Goal: Information Seeking & Learning: Learn about a topic

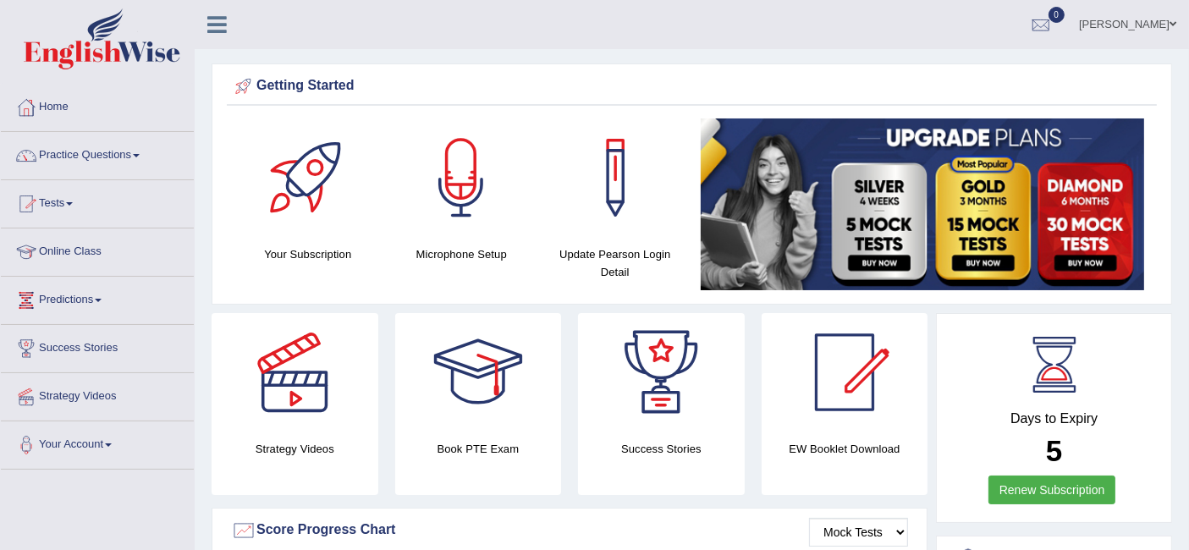
click at [107, 148] on link "Practice Questions" at bounding box center [97, 153] width 193 height 42
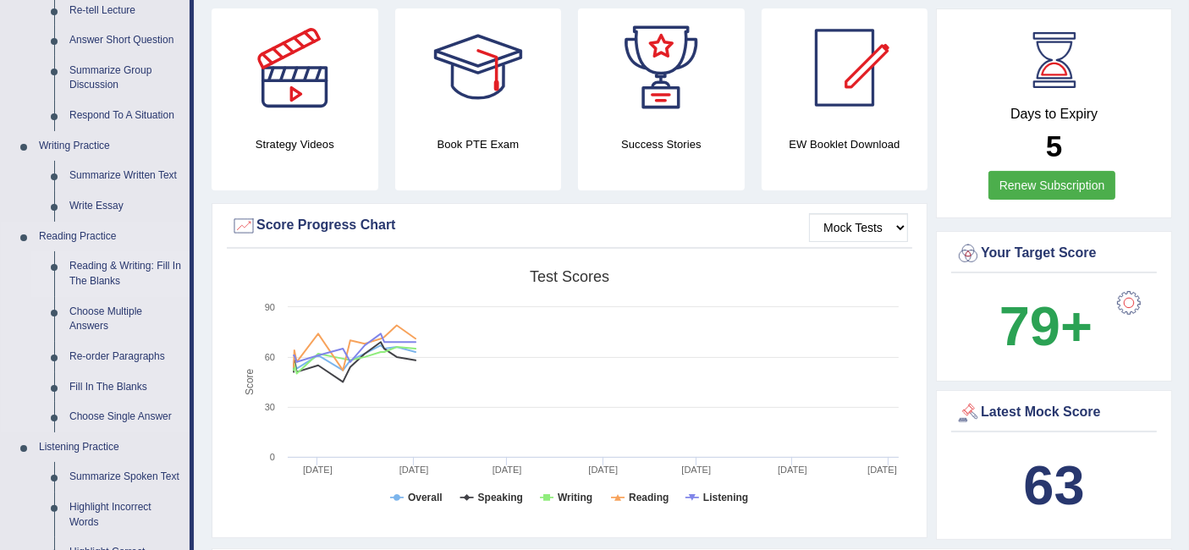
scroll to position [305, 0]
click at [105, 264] on link "Reading & Writing: Fill In The Blanks" at bounding box center [126, 272] width 128 height 45
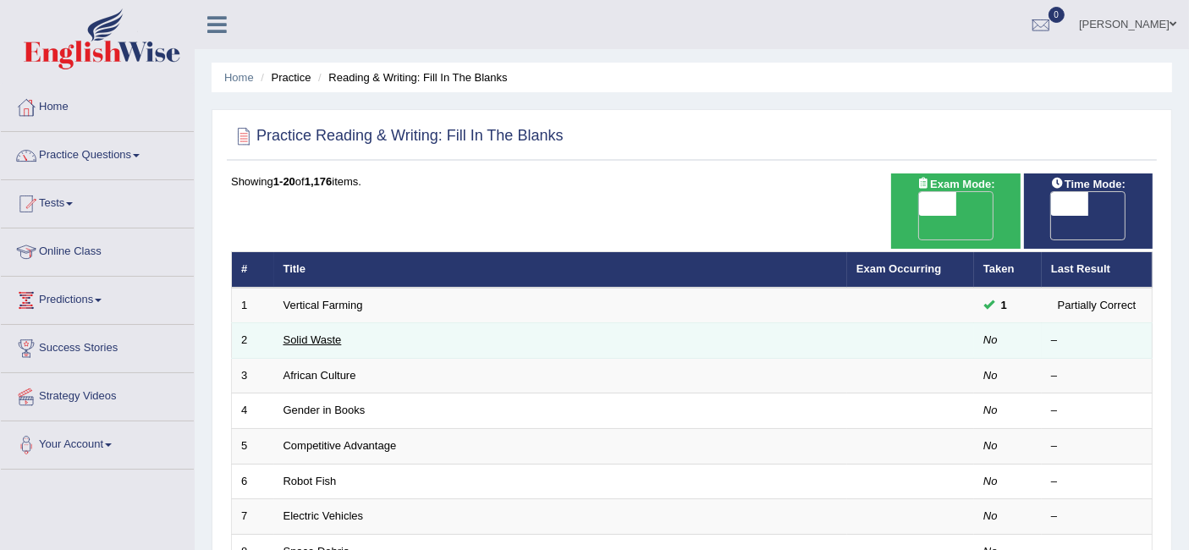
click at [322, 333] on link "Solid Waste" at bounding box center [312, 339] width 58 height 13
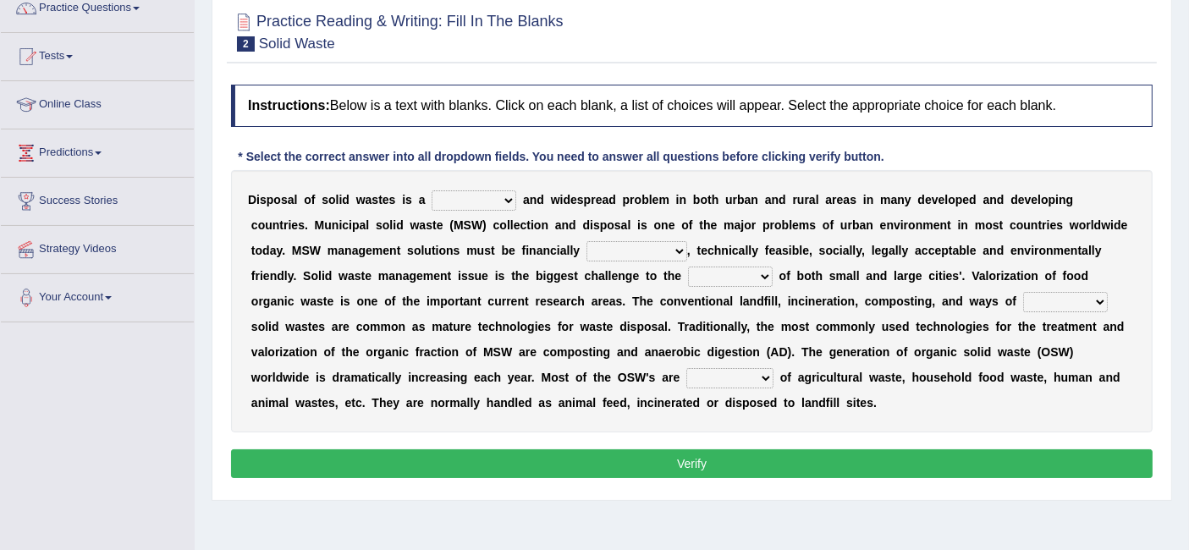
scroll to position [148, 0]
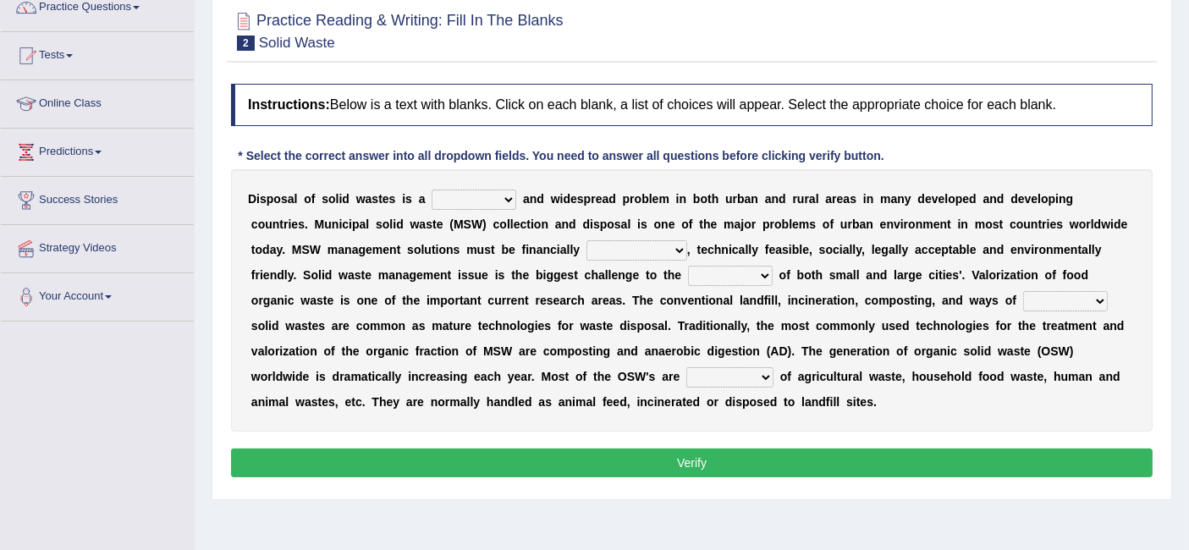
click at [487, 195] on select "slanting stinging stalling shafting" at bounding box center [474, 200] width 85 height 20
select select "shafting"
click at [432, 190] on select "slanting stinging stalling shafting" at bounding box center [474, 200] width 85 height 20
click at [624, 250] on select "unattainable sustainable objectionable treasonable" at bounding box center [636, 250] width 101 height 20
select select "sustainable"
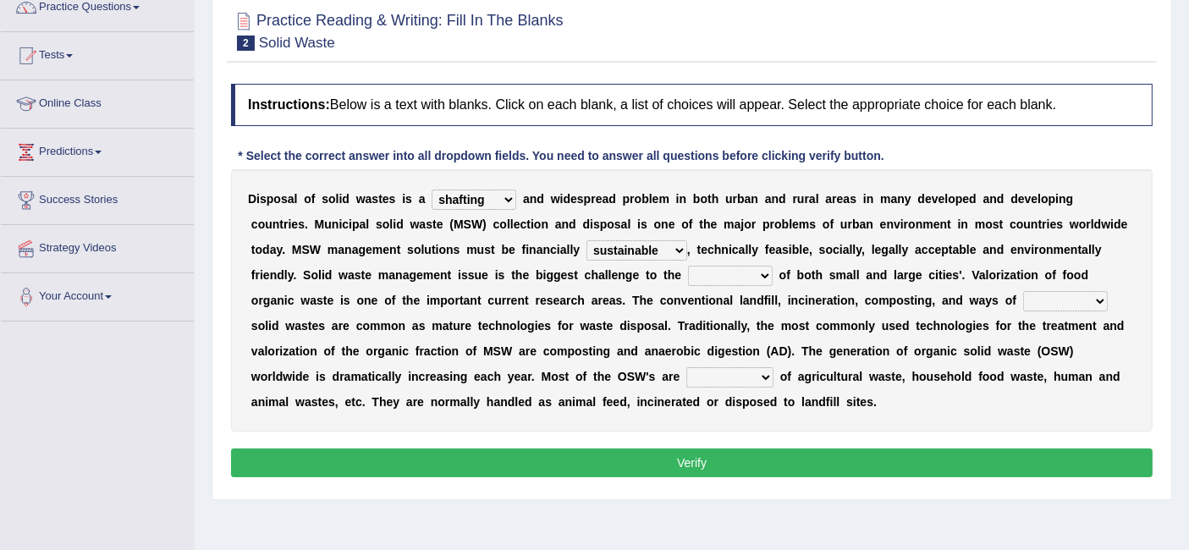
click at [586, 240] on select "unattainable sustainable objectionable treasonable" at bounding box center [636, 250] width 101 height 20
click at [592, 243] on select "unattainable sustainable objectionable treasonable" at bounding box center [636, 250] width 101 height 20
click at [691, 273] on select "plants culture authorities history" at bounding box center [730, 276] width 85 height 20
select select "authorities"
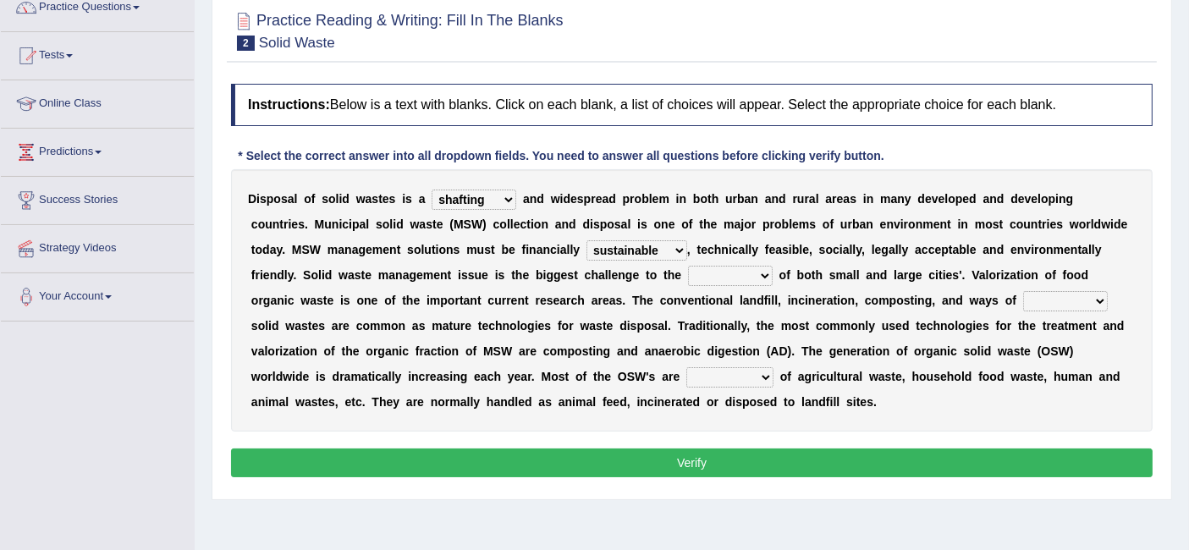
click at [688, 266] on select "plants culture authorities history" at bounding box center [730, 276] width 85 height 20
click at [1023, 300] on select "reserving preserving deserving handling" at bounding box center [1065, 301] width 85 height 20
select select "preserving"
click at [1023, 291] on select "reserving preserving deserving handling" at bounding box center [1065, 301] width 85 height 20
click at [686, 378] on select "composed disposed composing disposing" at bounding box center [729, 377] width 87 height 20
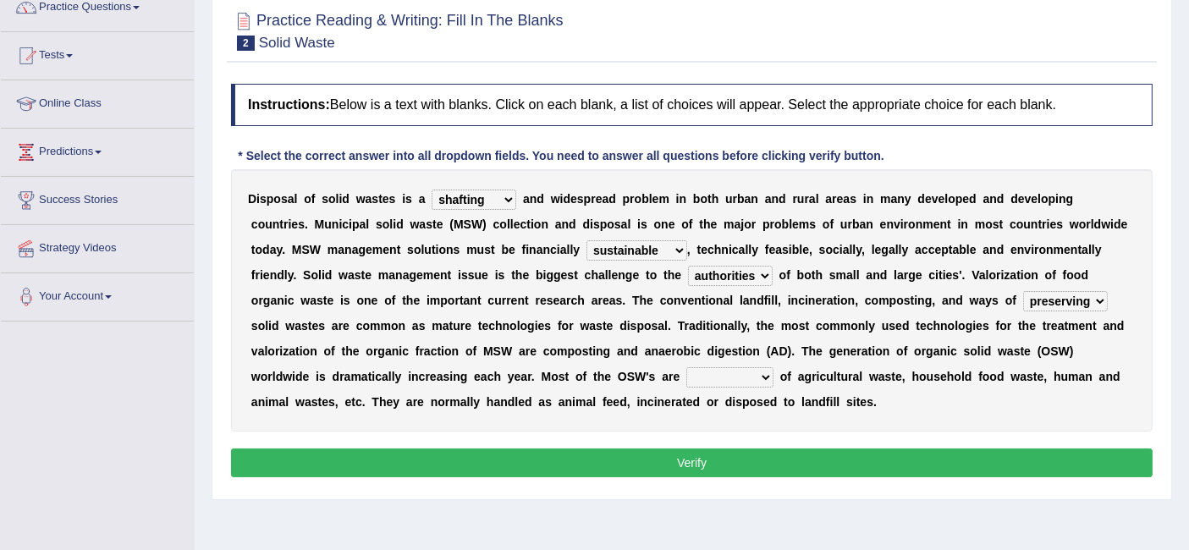
select select "disposed"
click at [686, 367] on select "composed disposed composing disposing" at bounding box center [729, 377] width 87 height 20
click at [630, 459] on button "Verify" at bounding box center [692, 462] width 922 height 29
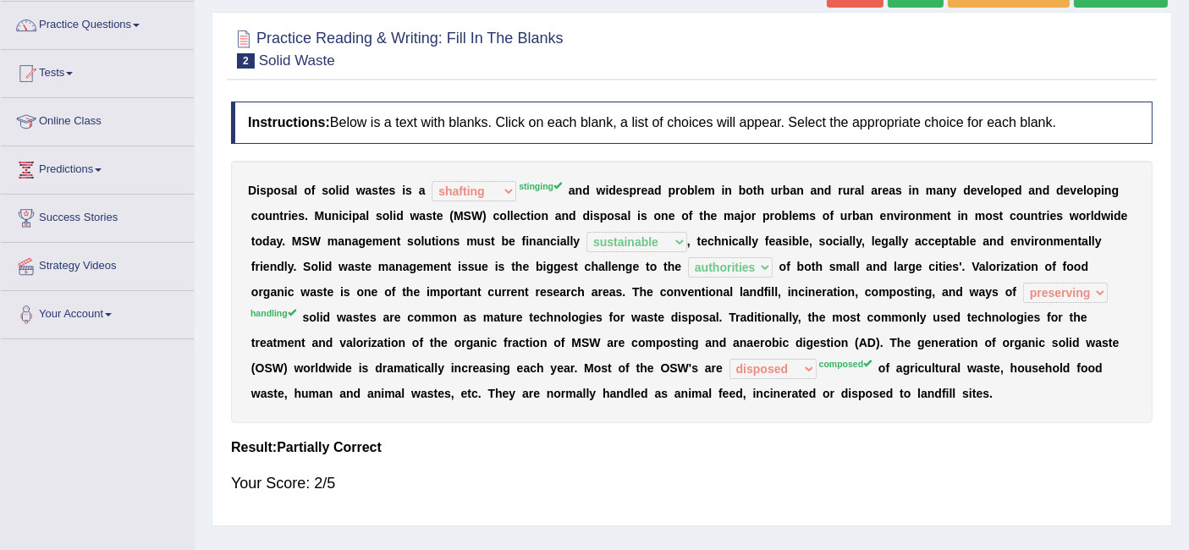
scroll to position [129, 0]
click at [311, 311] on b "o" at bounding box center [313, 318] width 8 height 14
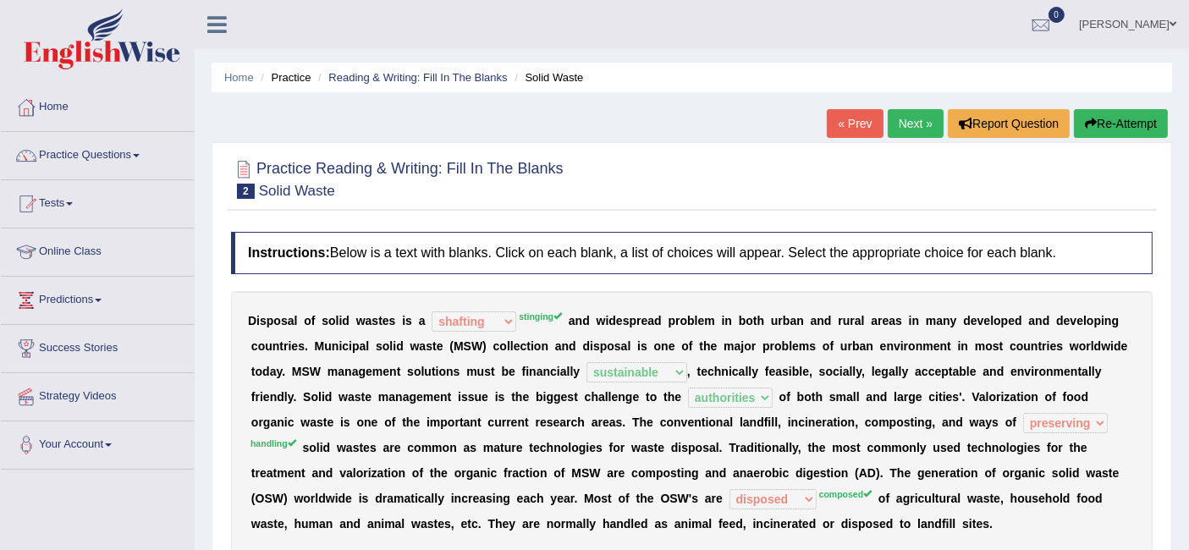
click at [1143, 119] on button "Re-Attempt" at bounding box center [1121, 123] width 94 height 29
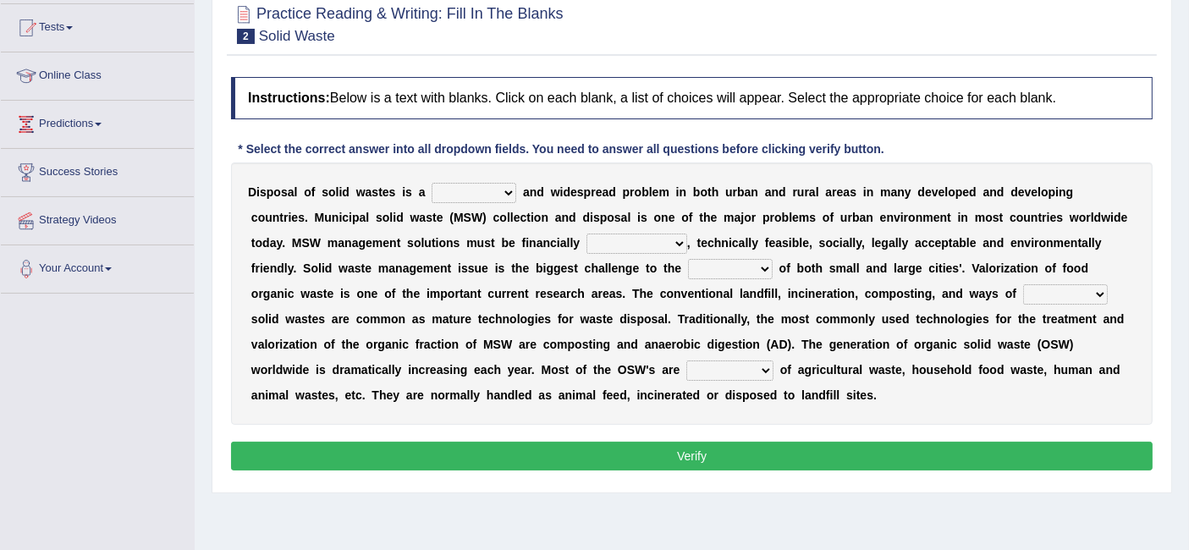
click at [1023, 294] on select "reserving preserving deserving handling" at bounding box center [1065, 294] width 85 height 20
click at [914, 339] on b "o" at bounding box center [918, 345] width 8 height 14
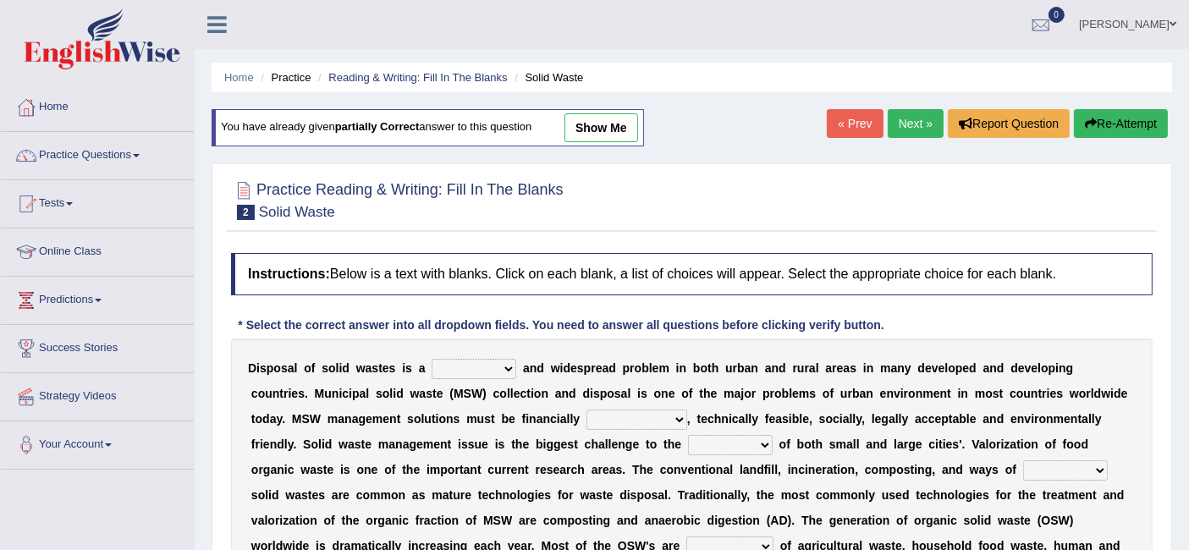
click at [912, 123] on link "Next »" at bounding box center [916, 123] width 56 height 29
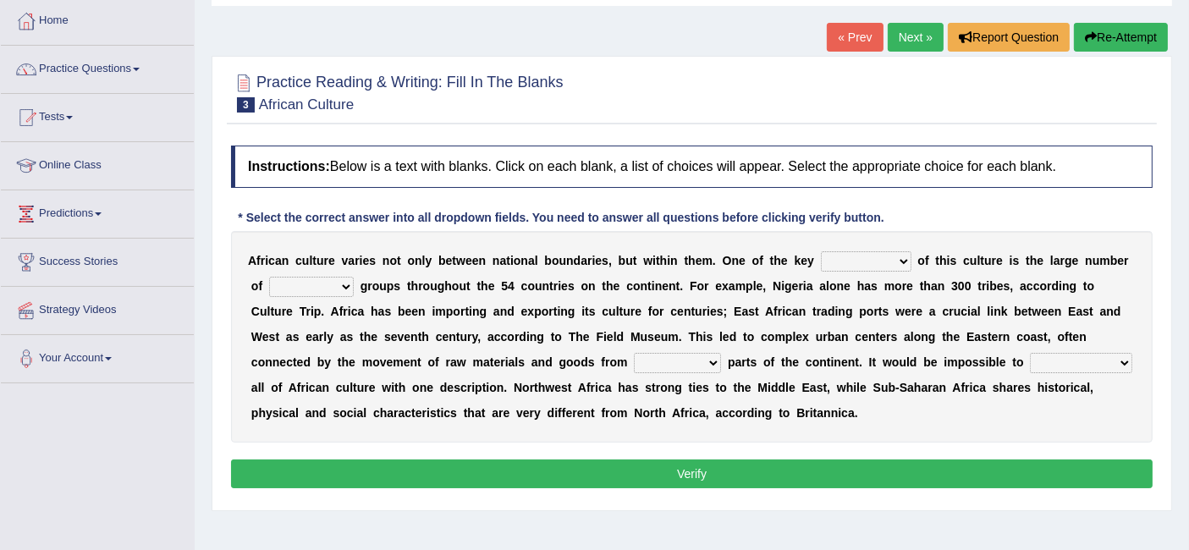
scroll to position [88, 0]
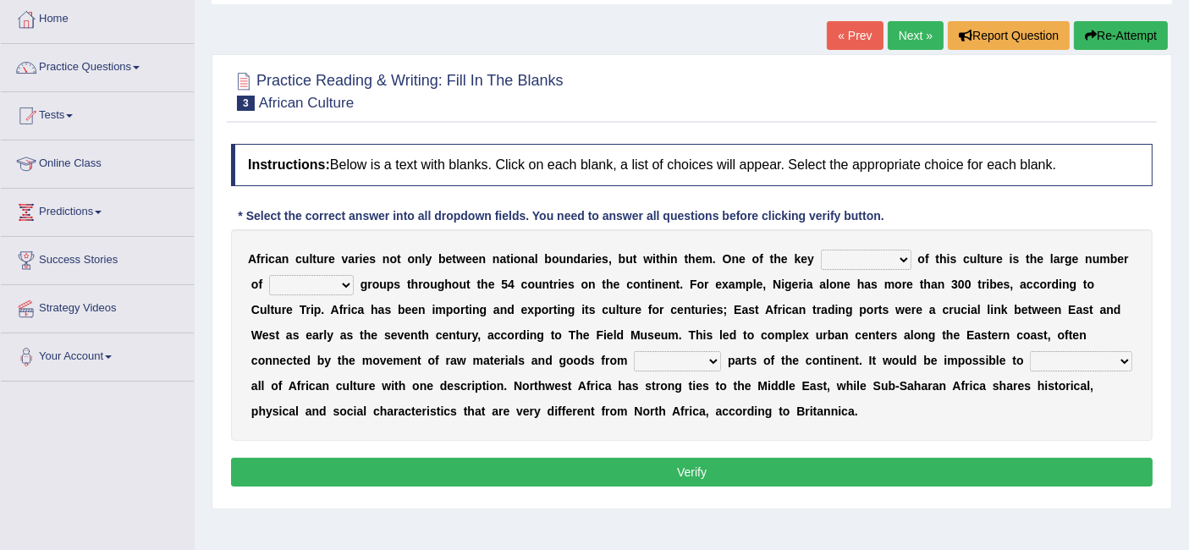
click at [860, 252] on select "conjectures features issues doubts" at bounding box center [866, 260] width 91 height 20
select select "features"
click at [821, 250] on select "conjectures features issues doubts" at bounding box center [866, 260] width 91 height 20
click at [311, 275] on select "ethic ethnic eugenic epic" at bounding box center [311, 285] width 85 height 20
select select "ethnic"
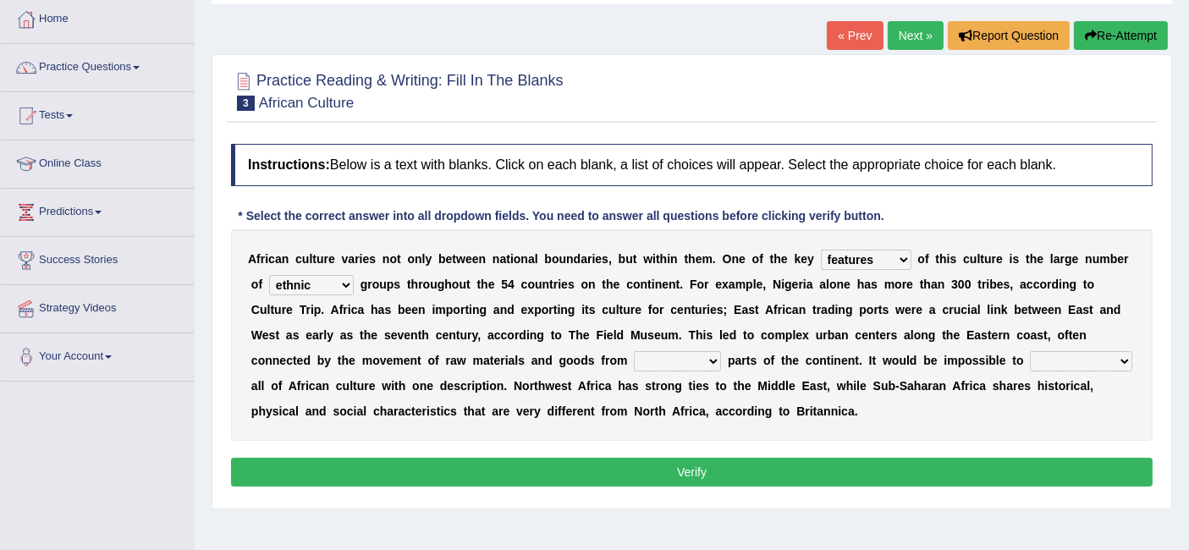
click at [269, 275] on select "ethic ethnic eugenic epic" at bounding box center [311, 285] width 85 height 20
click at [889, 255] on select "conjectures features issues doubts" at bounding box center [866, 260] width 91 height 20
click at [681, 352] on select "forelocked interlocked unlocked landlocked" at bounding box center [677, 361] width 87 height 20
select select "landlocked"
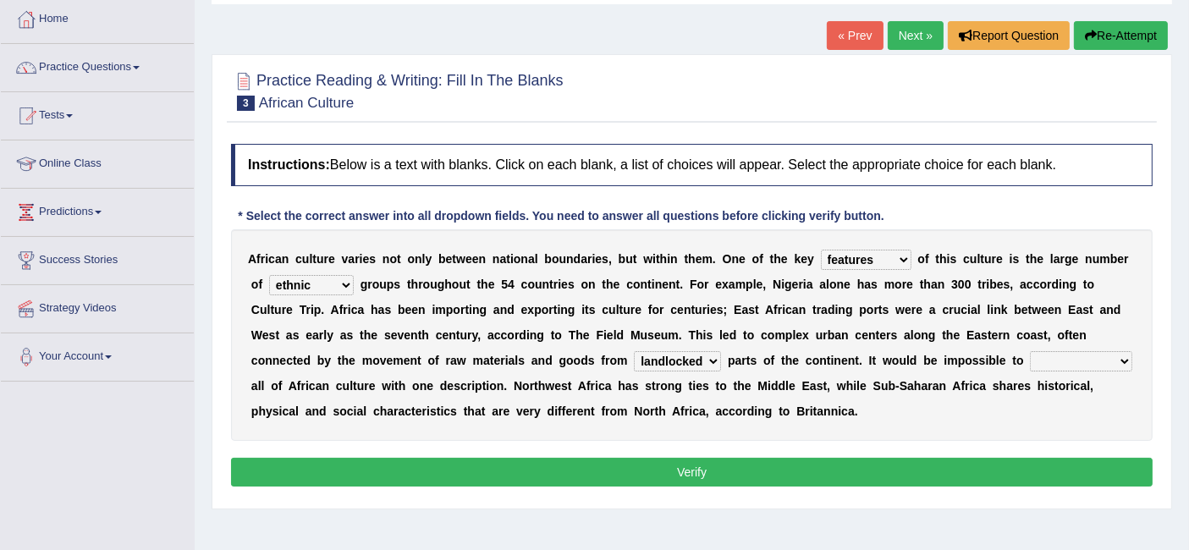
click at [634, 351] on select "forelocked interlocked unlocked landlocked" at bounding box center [677, 361] width 87 height 20
click at [1081, 355] on select "characterize conceptualize symbolize synthesize" at bounding box center [1081, 361] width 102 height 20
select select "symbolize"
click at [1030, 351] on select "characterize conceptualize symbolize synthesize" at bounding box center [1081, 361] width 102 height 20
click at [849, 476] on button "Verify" at bounding box center [692, 472] width 922 height 29
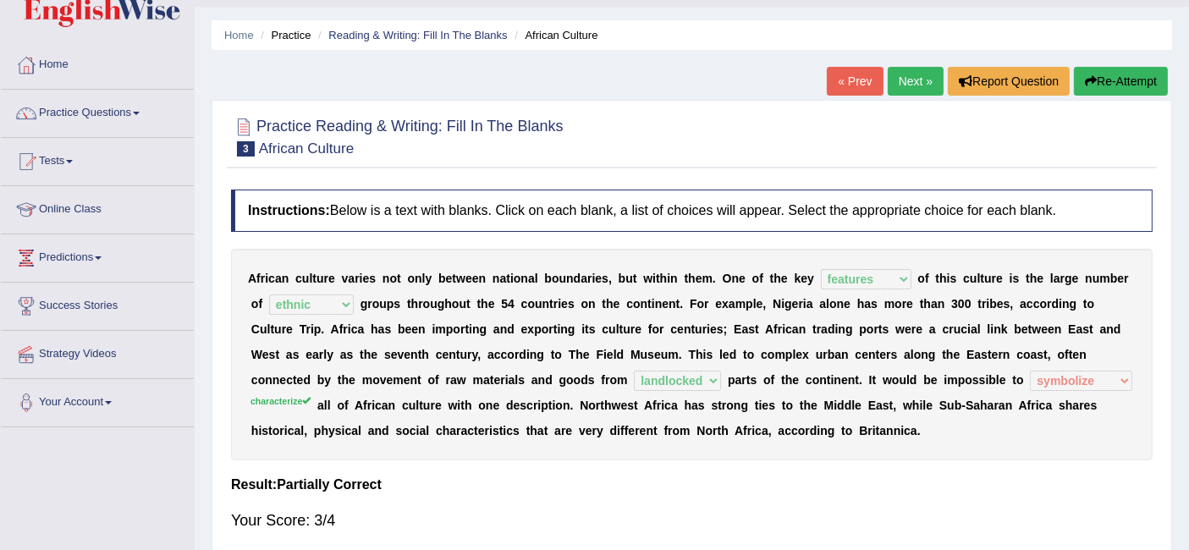
scroll to position [31, 0]
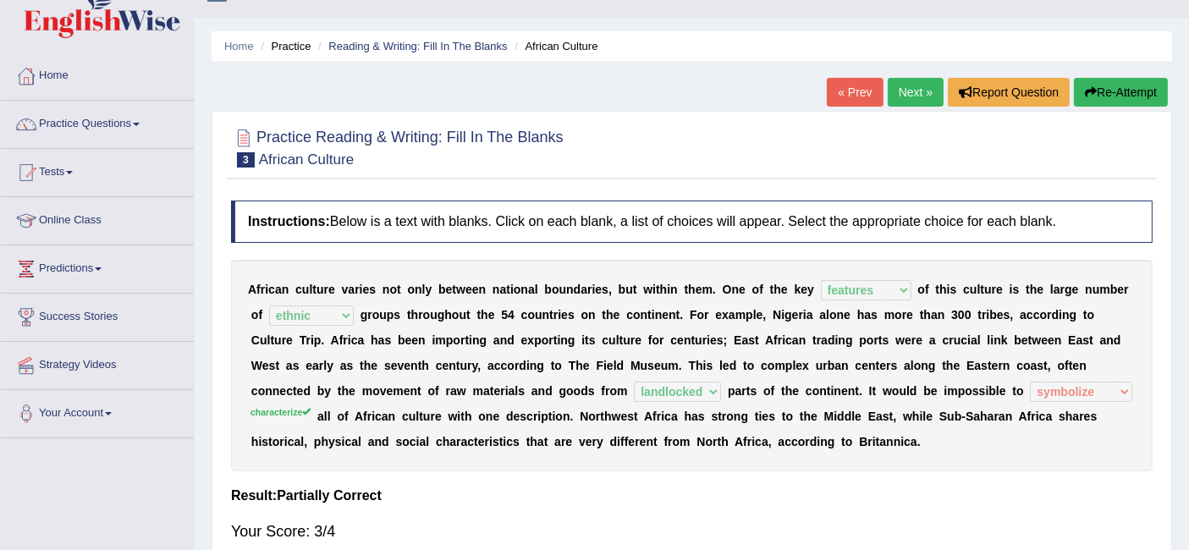
click at [904, 86] on link "Next »" at bounding box center [916, 92] width 56 height 29
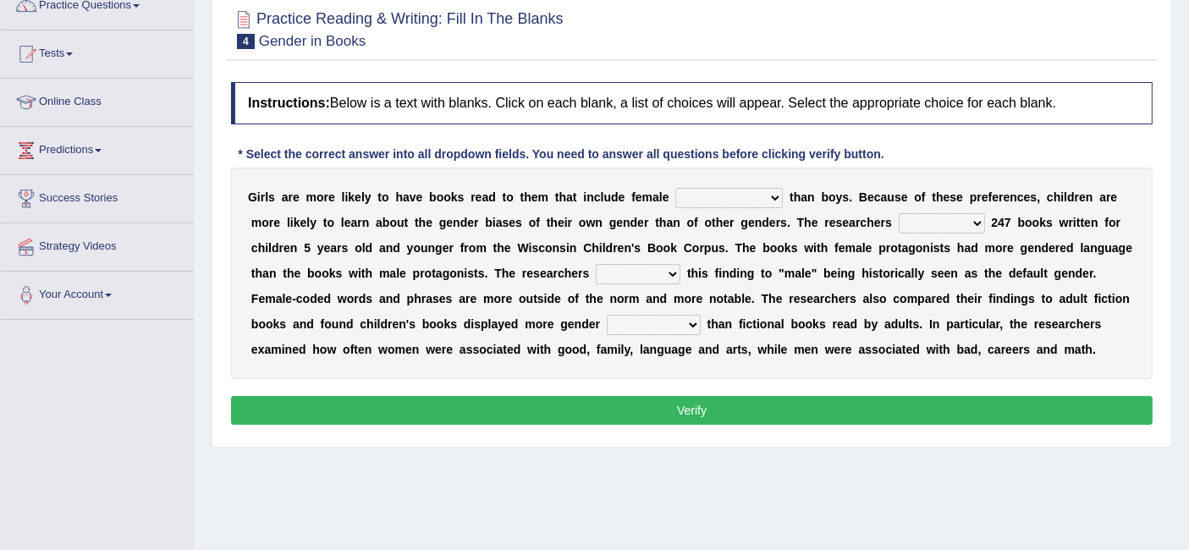
click at [712, 194] on select "protagonists cosmogonists agonists expressionists" at bounding box center [728, 198] width 107 height 20
click at [708, 425] on div "Instructions: Below is a text with blanks. Click on each blank, a list of choic…" at bounding box center [692, 256] width 930 height 365
click at [740, 188] on select "protagonists cosmogonists agonists expressionists" at bounding box center [728, 198] width 107 height 20
select select "protagonists"
click at [675, 188] on select "protagonists cosmogonists agonists expressionists" at bounding box center [728, 198] width 107 height 20
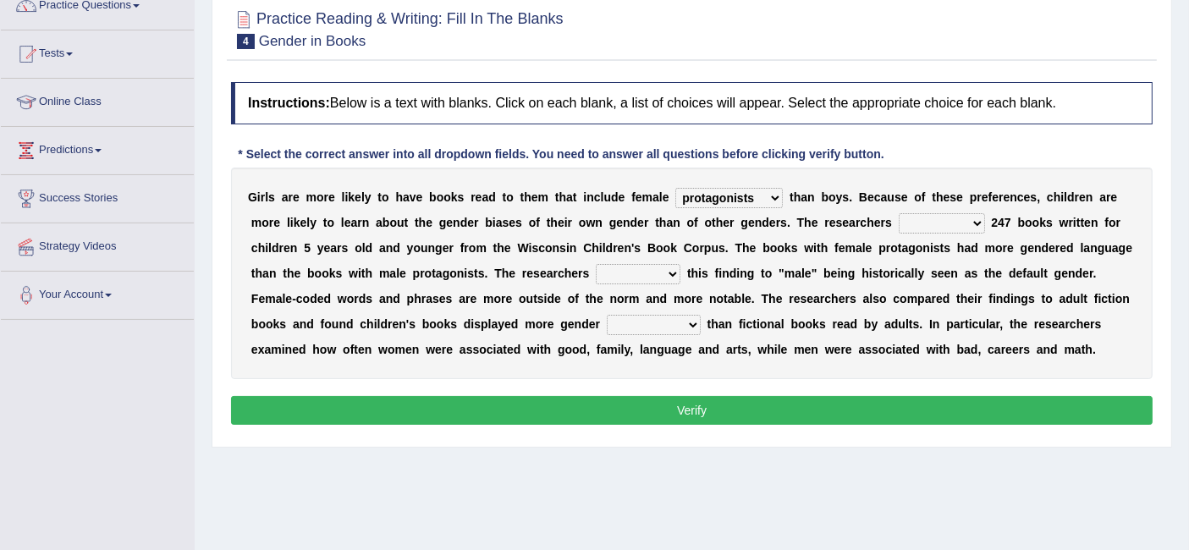
click at [927, 217] on select "hydrolyzed paralyzed catalyzed analyzed" at bounding box center [942, 223] width 86 height 20
click at [899, 213] on select "hydrolyzed paralyzed catalyzed analyzed" at bounding box center [942, 223] width 86 height 20
click at [960, 219] on select "hydrolyzed paralyzed catalyzed analyzed" at bounding box center [942, 223] width 86 height 20
select select "catalyzed"
click at [899, 213] on select "hydrolyzed paralyzed catalyzed analyzed" at bounding box center [942, 223] width 86 height 20
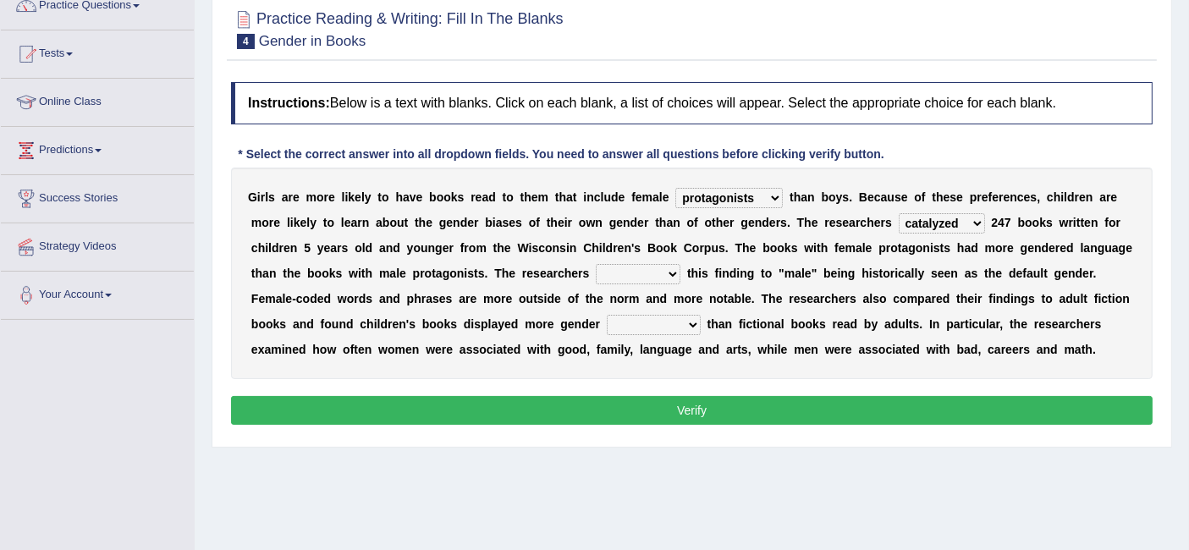
click at [650, 272] on select "contribute tribute distribute attribute" at bounding box center [638, 274] width 85 height 20
select select "contribute"
click at [596, 264] on select "contribute tribute distribute attribute" at bounding box center [638, 274] width 85 height 20
click at [679, 322] on select "stereotypes teletypes prototypes electrotypes" at bounding box center [654, 325] width 94 height 20
select select "stereotypes"
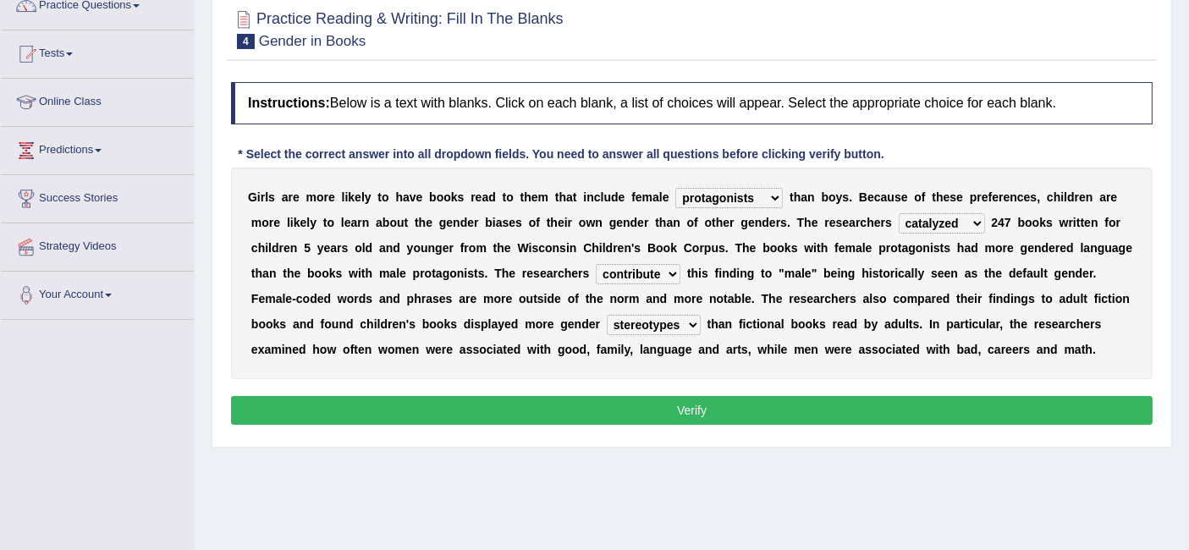
click at [607, 315] on select "stereotypes teletypes prototypes electrotypes" at bounding box center [654, 325] width 94 height 20
click at [616, 412] on button "Verify" at bounding box center [692, 410] width 922 height 29
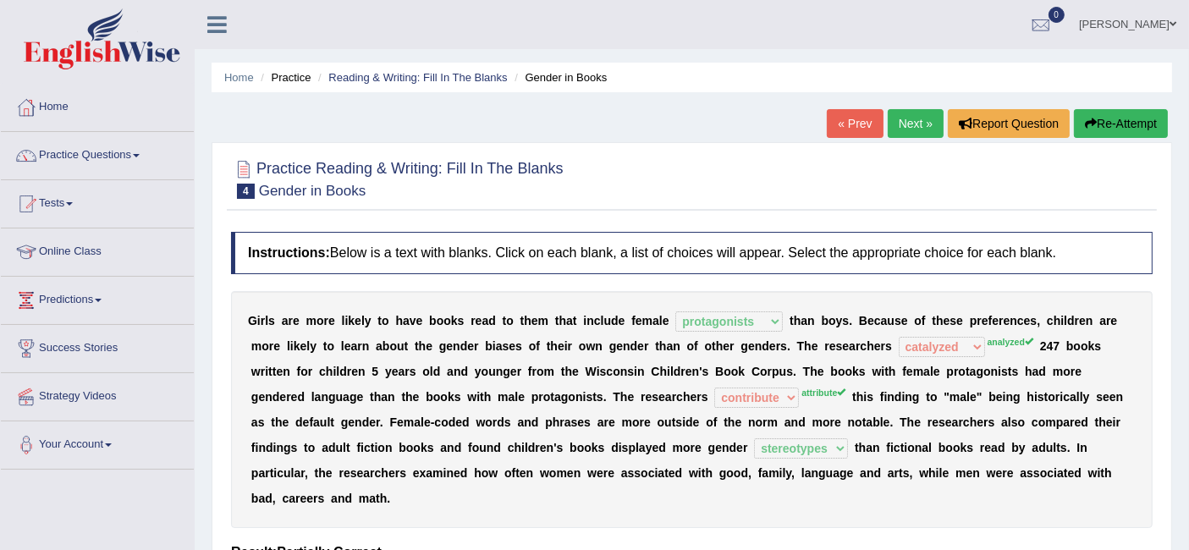
click at [914, 119] on link "Next »" at bounding box center [916, 123] width 56 height 29
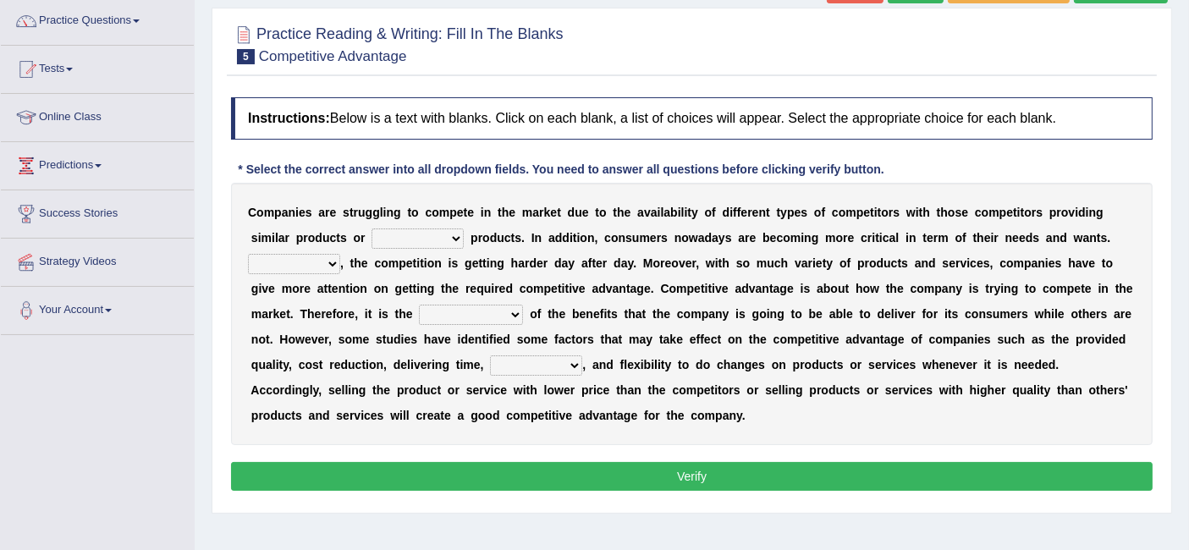
click at [450, 236] on select "constitution restitution substitution institution" at bounding box center [417, 238] width 92 height 20
select select "substitution"
click at [371, 228] on select "constitution restitution substitution institution" at bounding box center [417, 238] width 92 height 20
click at [292, 261] on select "However Instead Additionally Therefore" at bounding box center [294, 264] width 92 height 20
select select "Therefore"
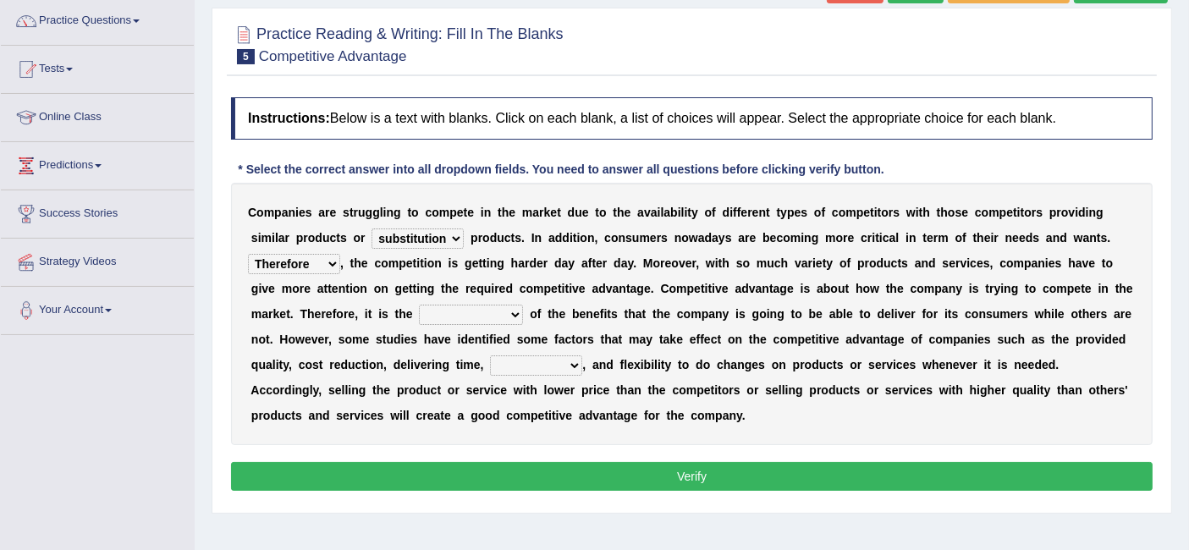
click at [248, 254] on select "However Instead Additionally Therefore" at bounding box center [294, 264] width 92 height 20
click at [476, 308] on select "dissemination ordination determination incarnation" at bounding box center [471, 315] width 104 height 20
click at [582, 364] on b "," at bounding box center [583, 365] width 3 height 14
click at [568, 357] on select "captivation aggregation deprivation innovation" at bounding box center [536, 365] width 92 height 20
select select "aggregation"
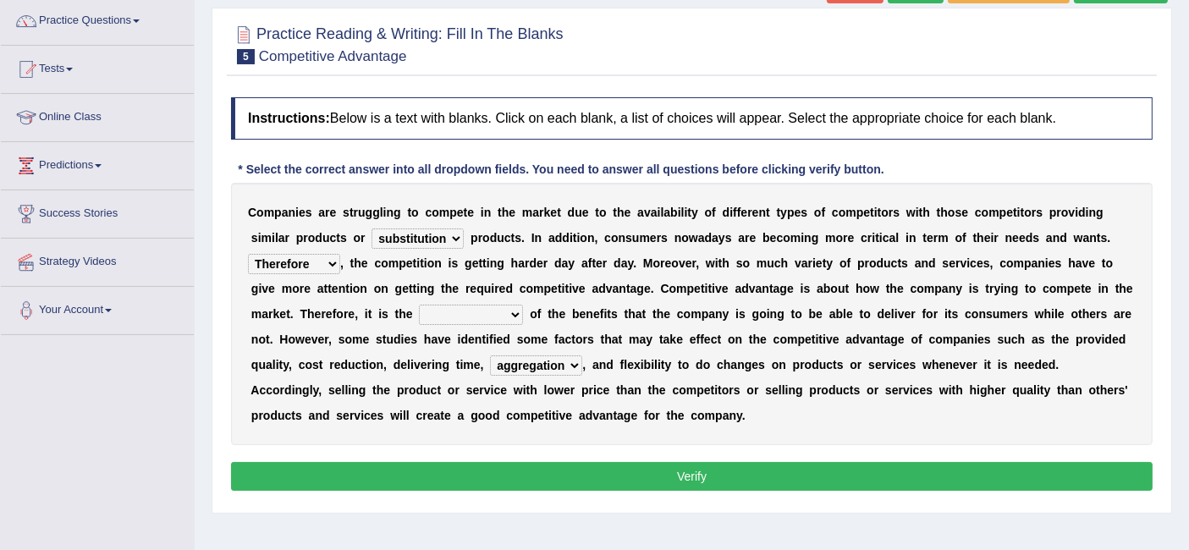
click at [490, 355] on select "captivation aggregation deprivation innovation" at bounding box center [536, 365] width 92 height 20
click at [549, 470] on button "Verify" at bounding box center [692, 476] width 922 height 29
click at [497, 305] on select "dissemination ordination determination incarnation" at bounding box center [471, 315] width 104 height 20
select select "dissemination"
click at [419, 305] on select "dissemination ordination determination incarnation" at bounding box center [471, 315] width 104 height 20
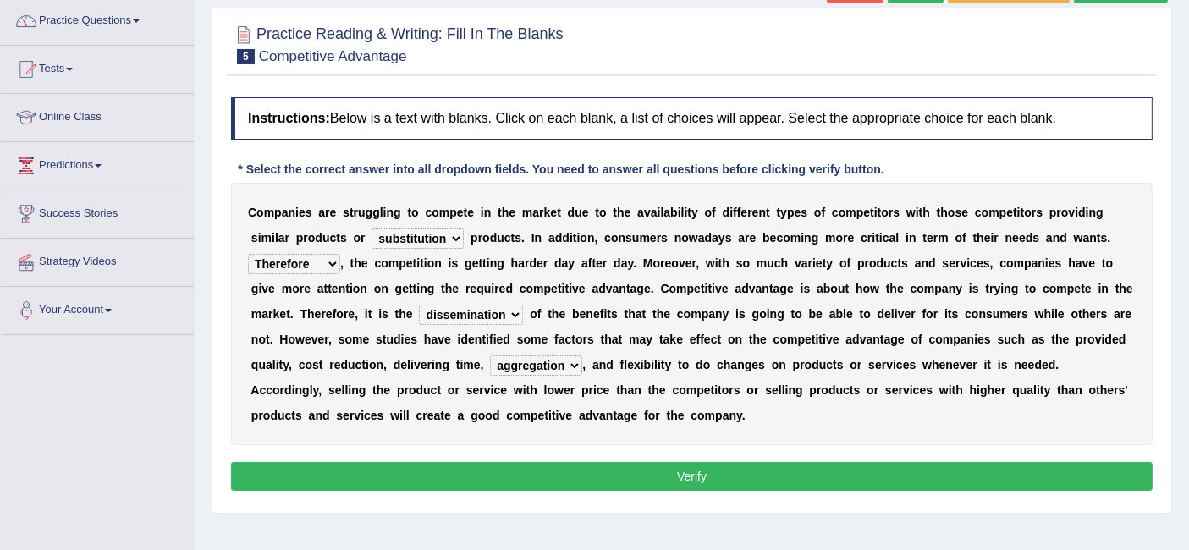
click at [517, 464] on button "Verify" at bounding box center [692, 476] width 922 height 29
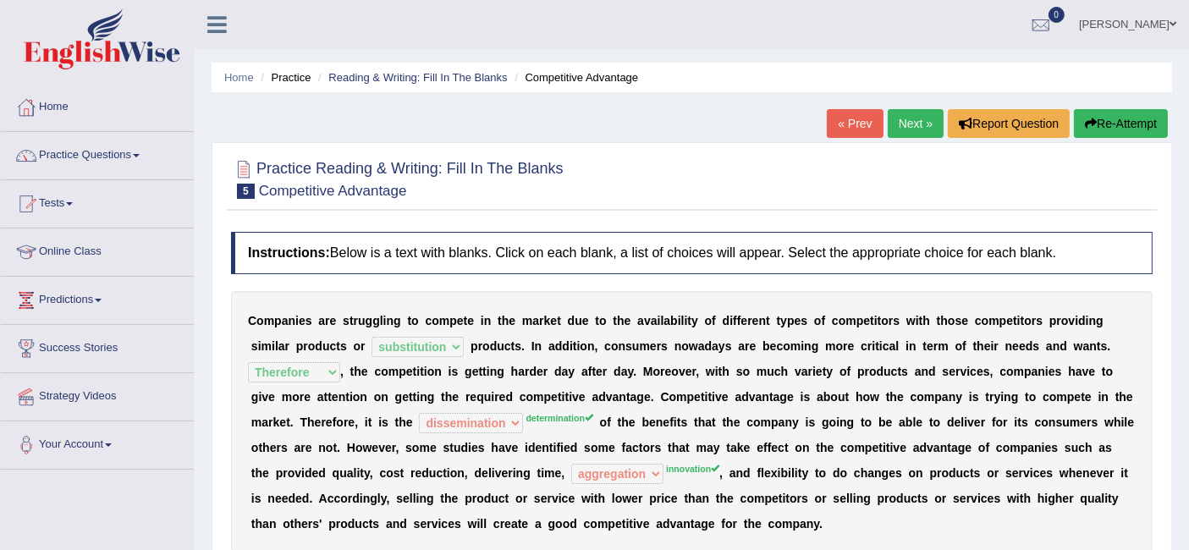
click at [901, 130] on link "Next »" at bounding box center [916, 123] width 56 height 29
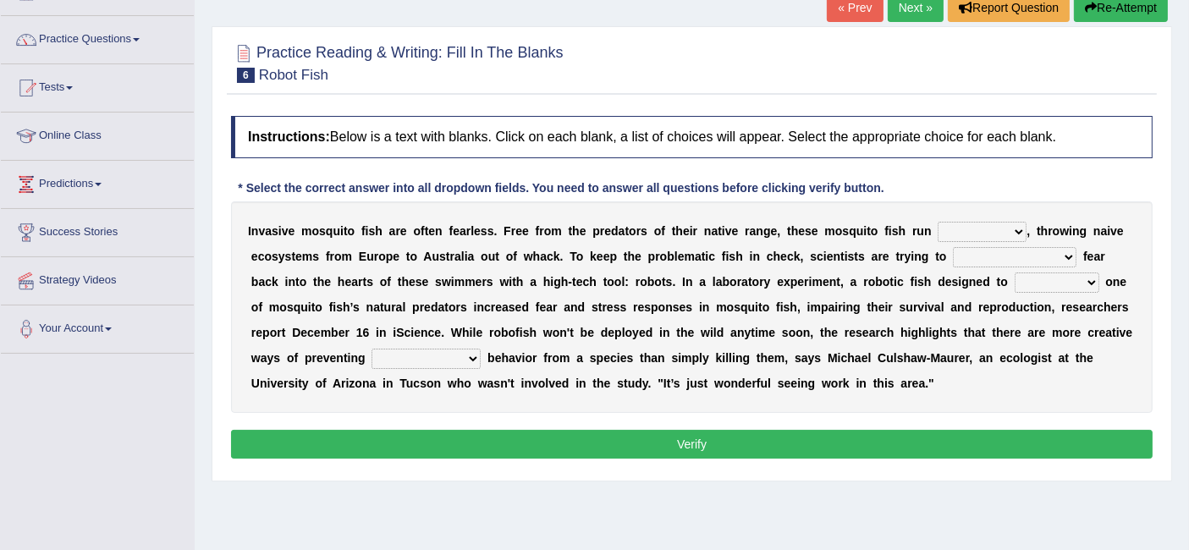
click at [987, 226] on select "occupant flippant rampant concordant" at bounding box center [982, 232] width 89 height 20
click at [1105, 284] on b "o" at bounding box center [1109, 282] width 8 height 14
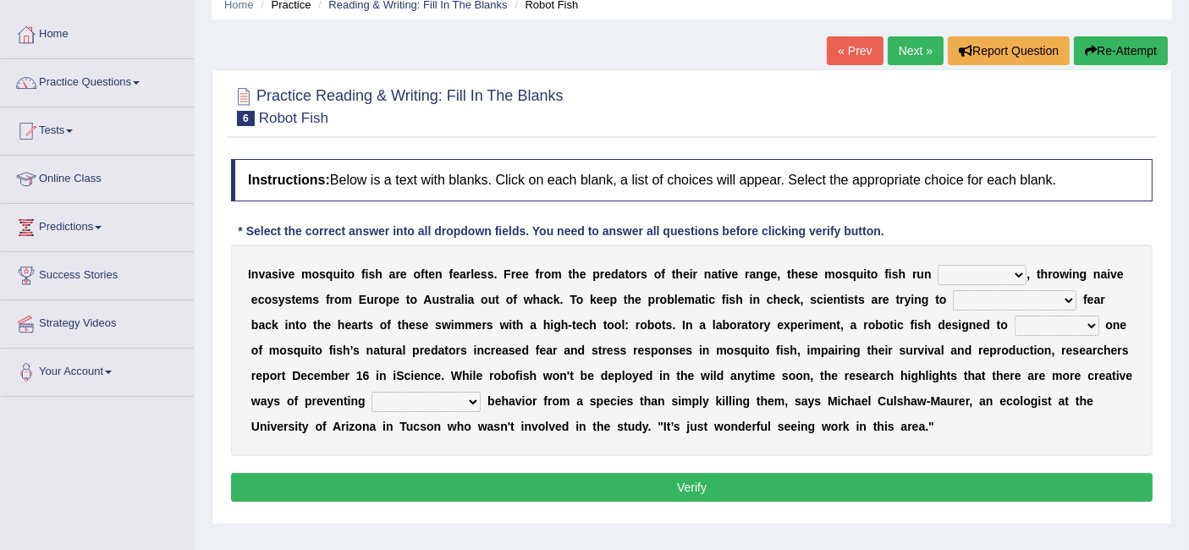
scroll to position [96, 0]
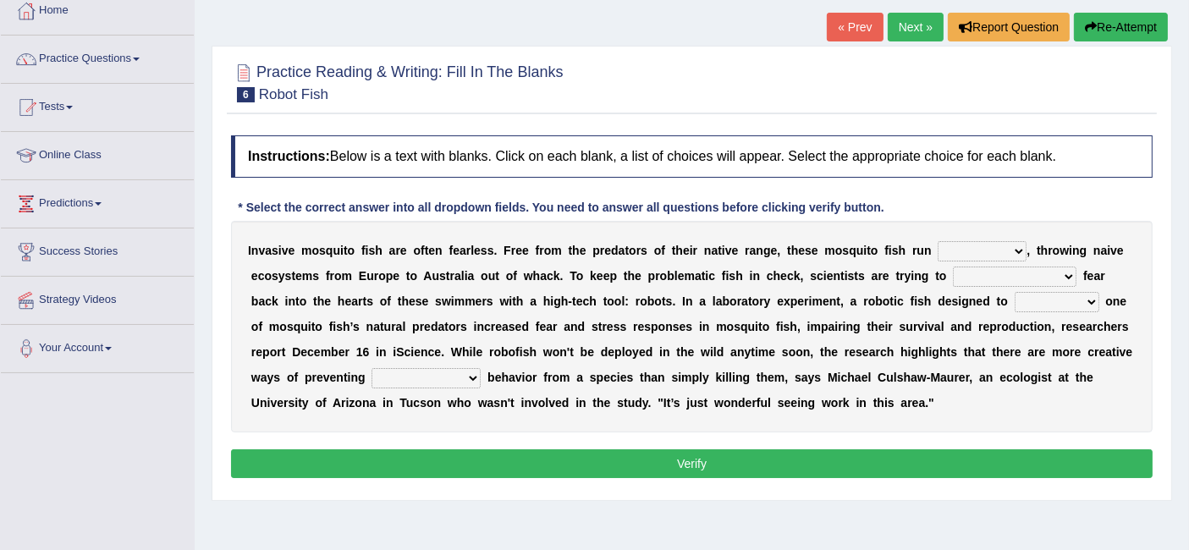
click at [977, 241] on select "occupant flippant rampant concordant" at bounding box center [982, 251] width 89 height 20
click at [795, 272] on b "k" at bounding box center [797, 276] width 7 height 14
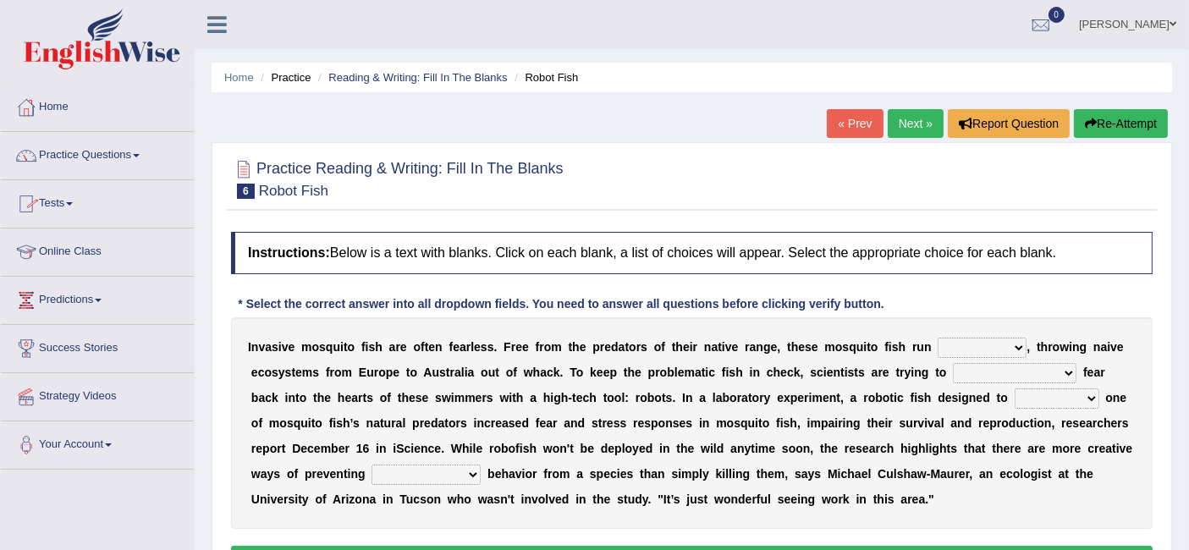
click at [107, 161] on link "Practice Questions" at bounding box center [97, 153] width 193 height 42
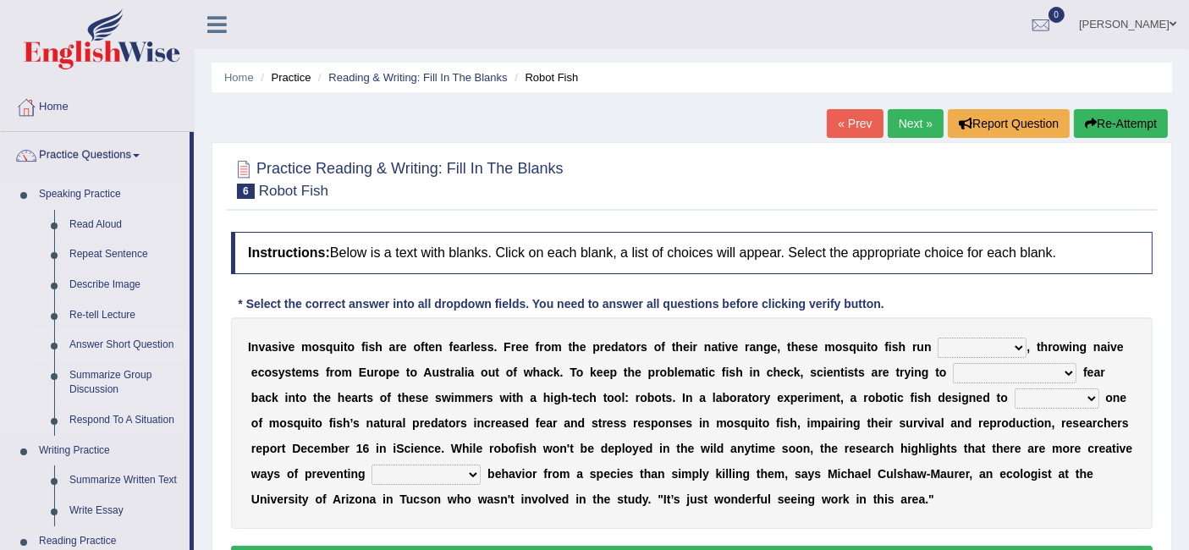
click at [137, 336] on link "Answer Short Question" at bounding box center [126, 345] width 128 height 30
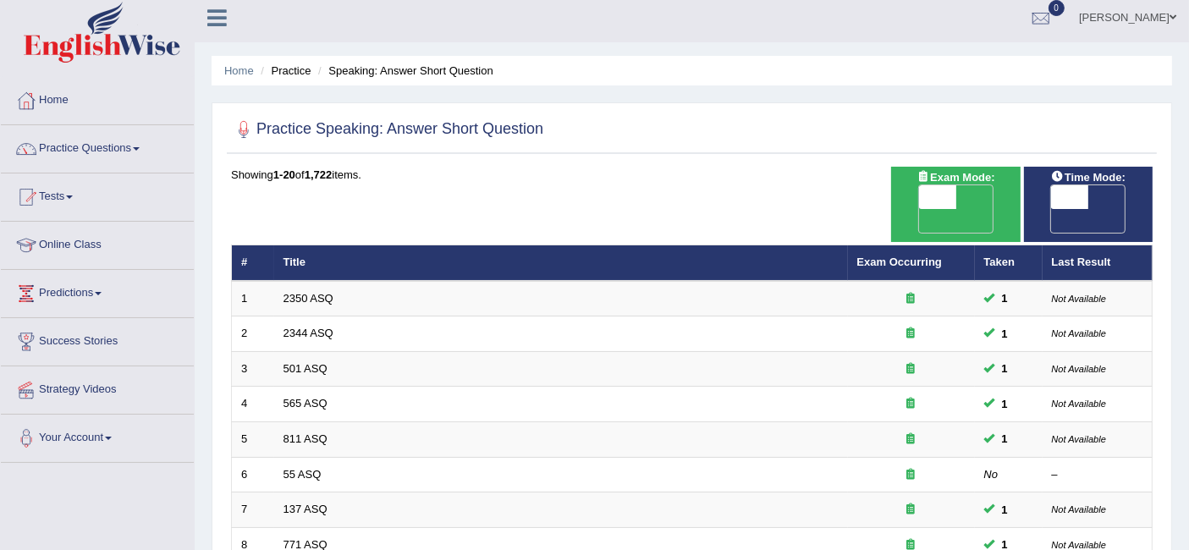
scroll to position [8, 0]
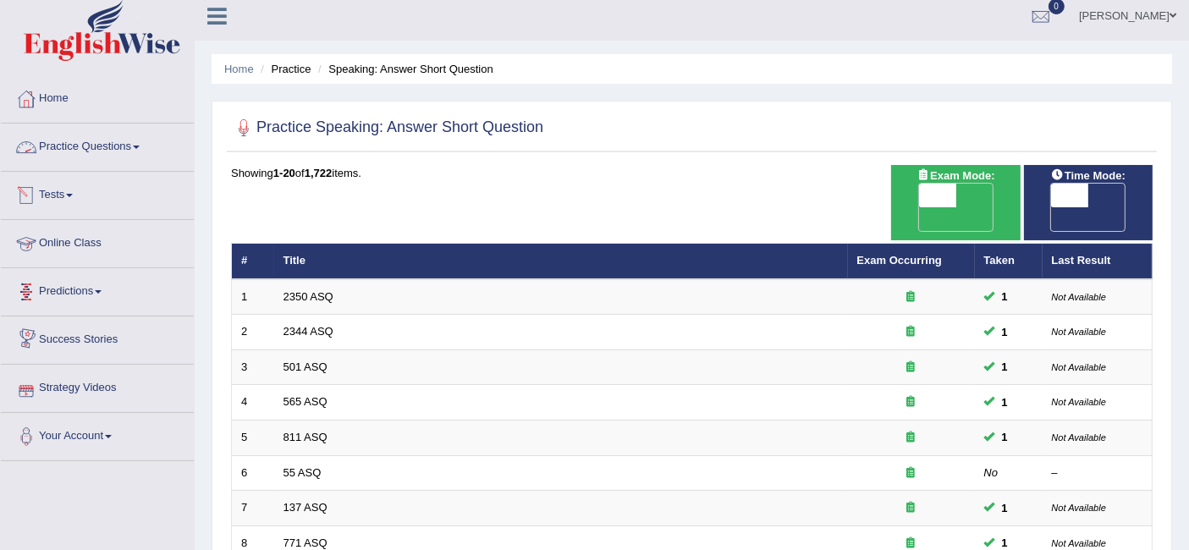
click at [117, 161] on link "Practice Questions" at bounding box center [97, 145] width 193 height 42
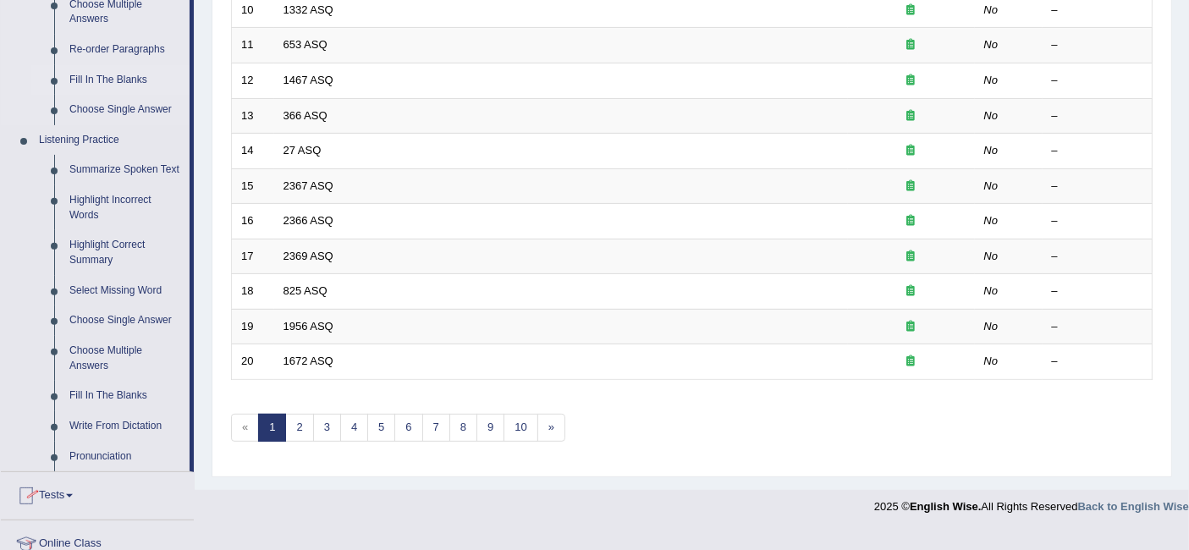
scroll to position [822, 0]
